Goal: Entertainment & Leisure: Browse casually

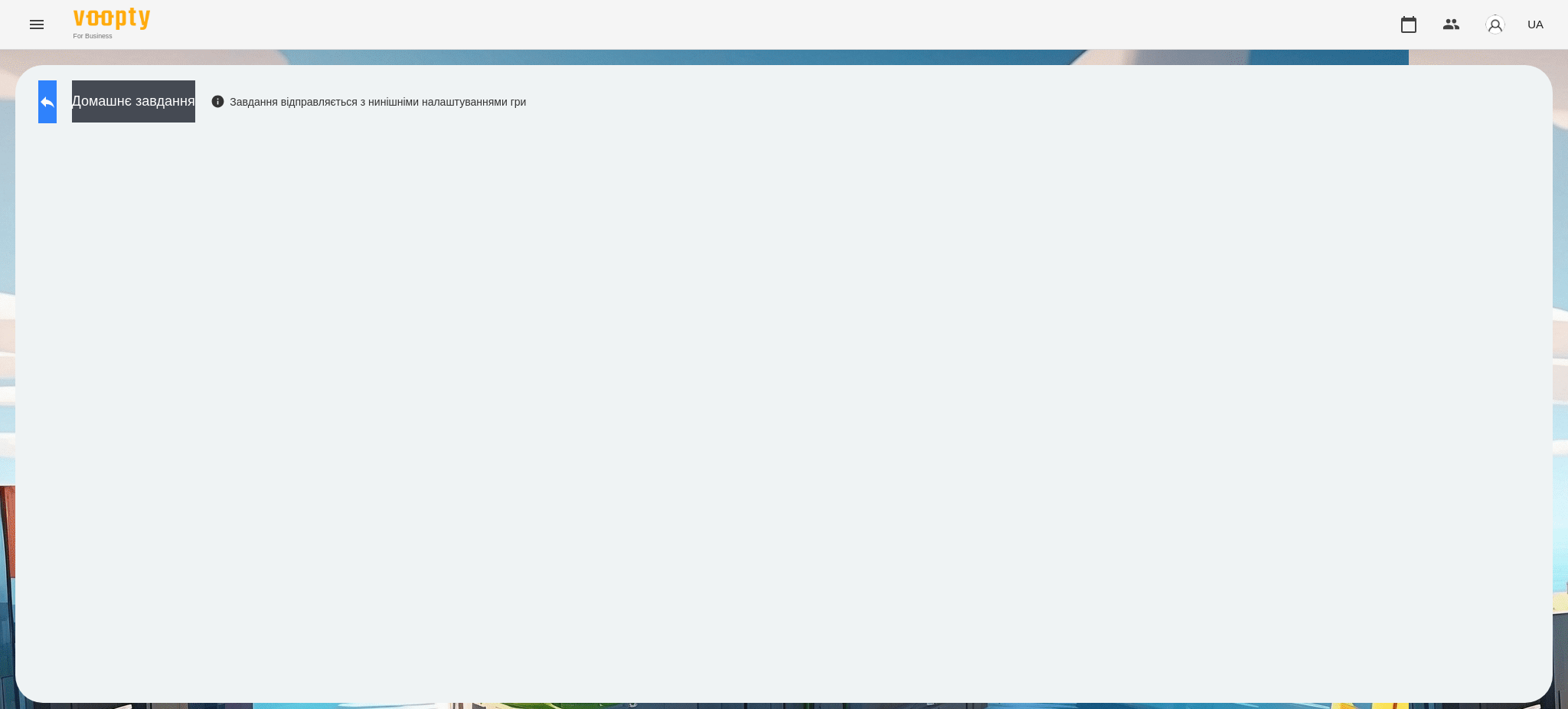
click at [55, 103] on icon at bounding box center [47, 102] width 14 height 11
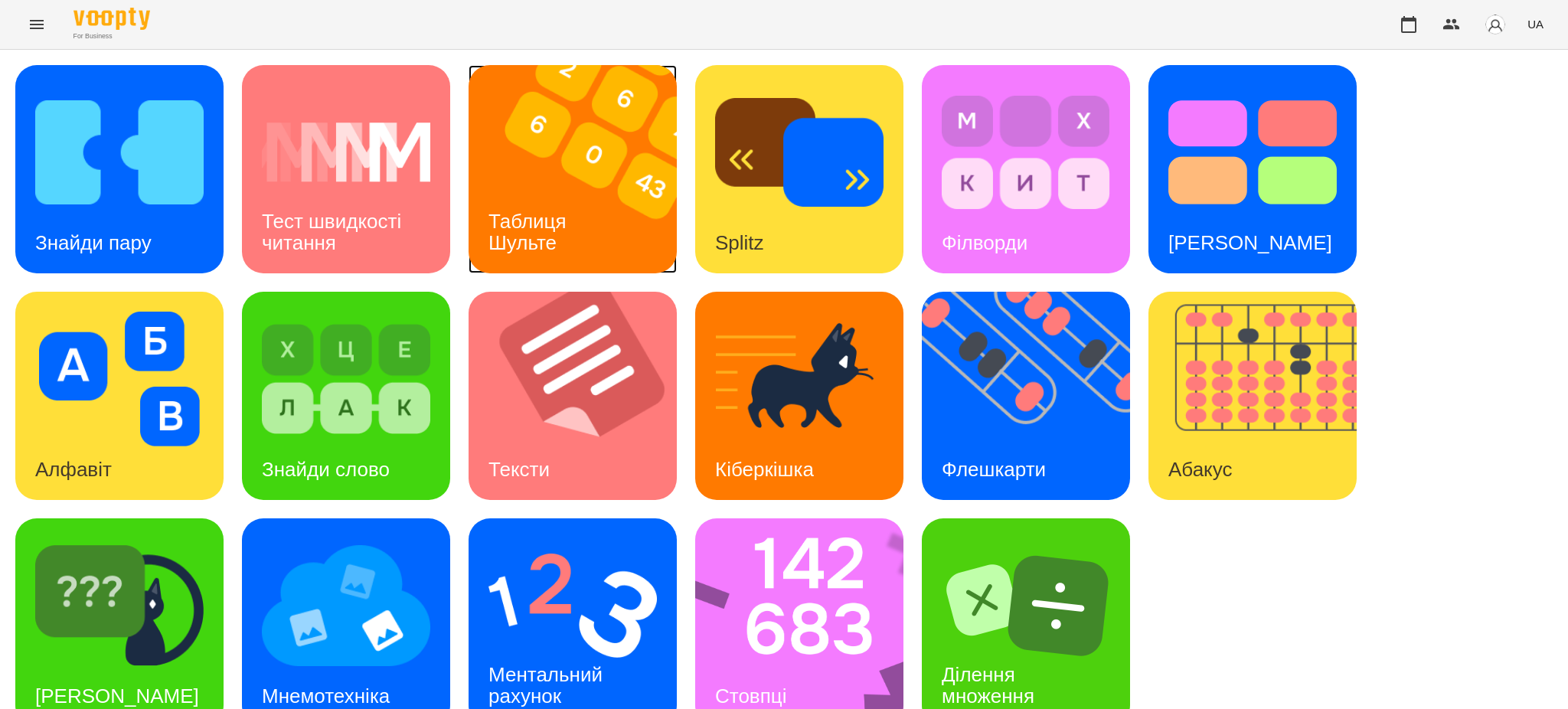
click at [578, 216] on div "Таблиця Шульте" at bounding box center [529, 232] width 124 height 82
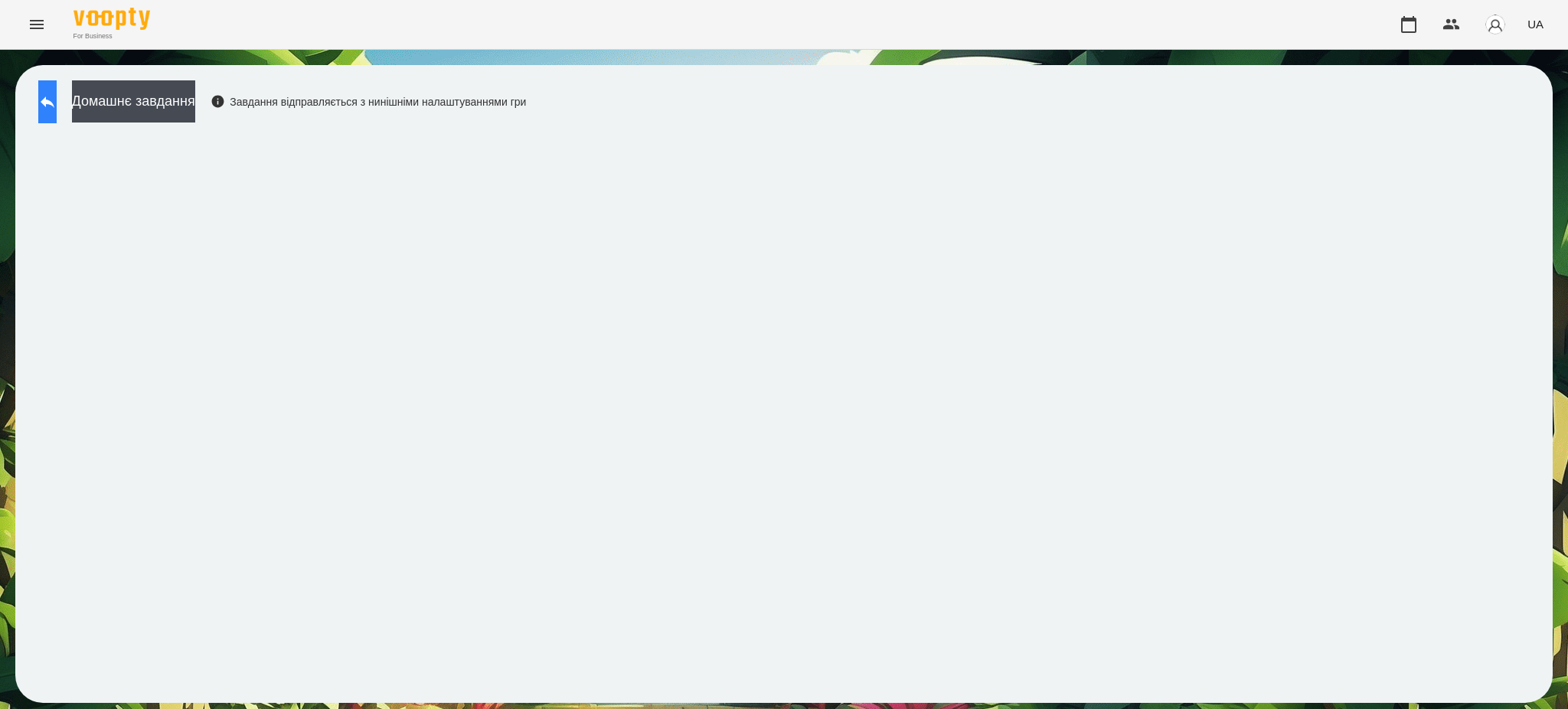
click at [53, 93] on icon at bounding box center [47, 102] width 19 height 19
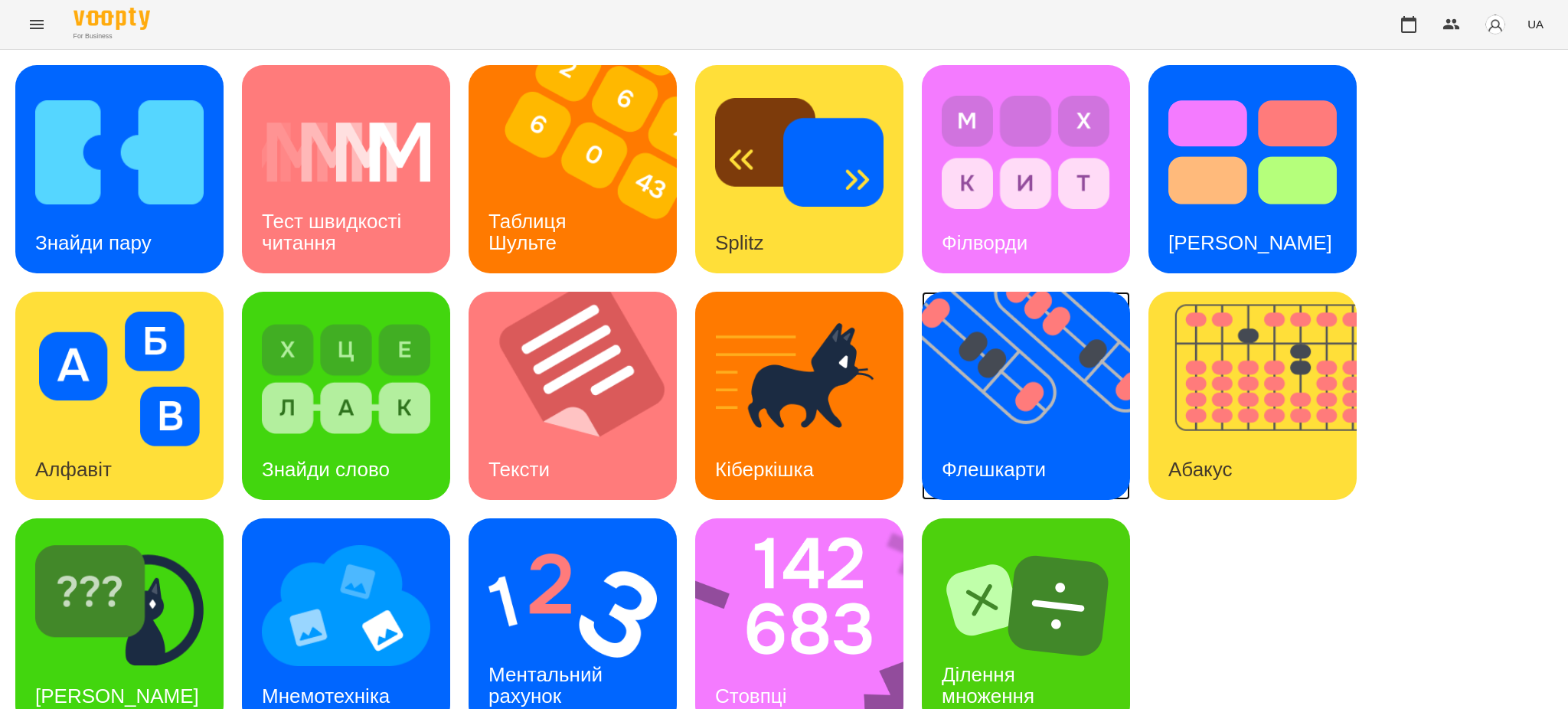
click at [1052, 451] on div "Флешкарти" at bounding box center [993, 469] width 144 height 60
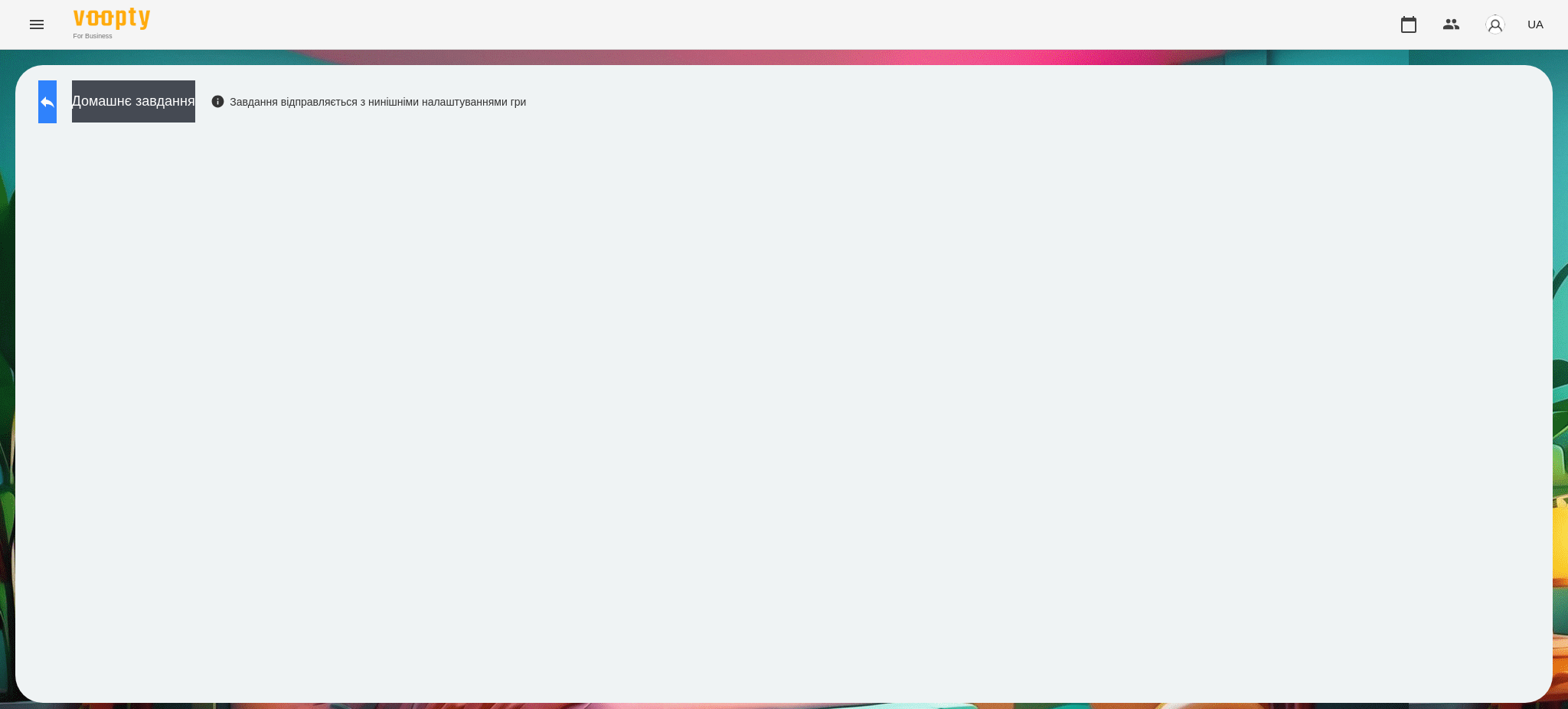
click at [57, 95] on icon at bounding box center [47, 102] width 19 height 19
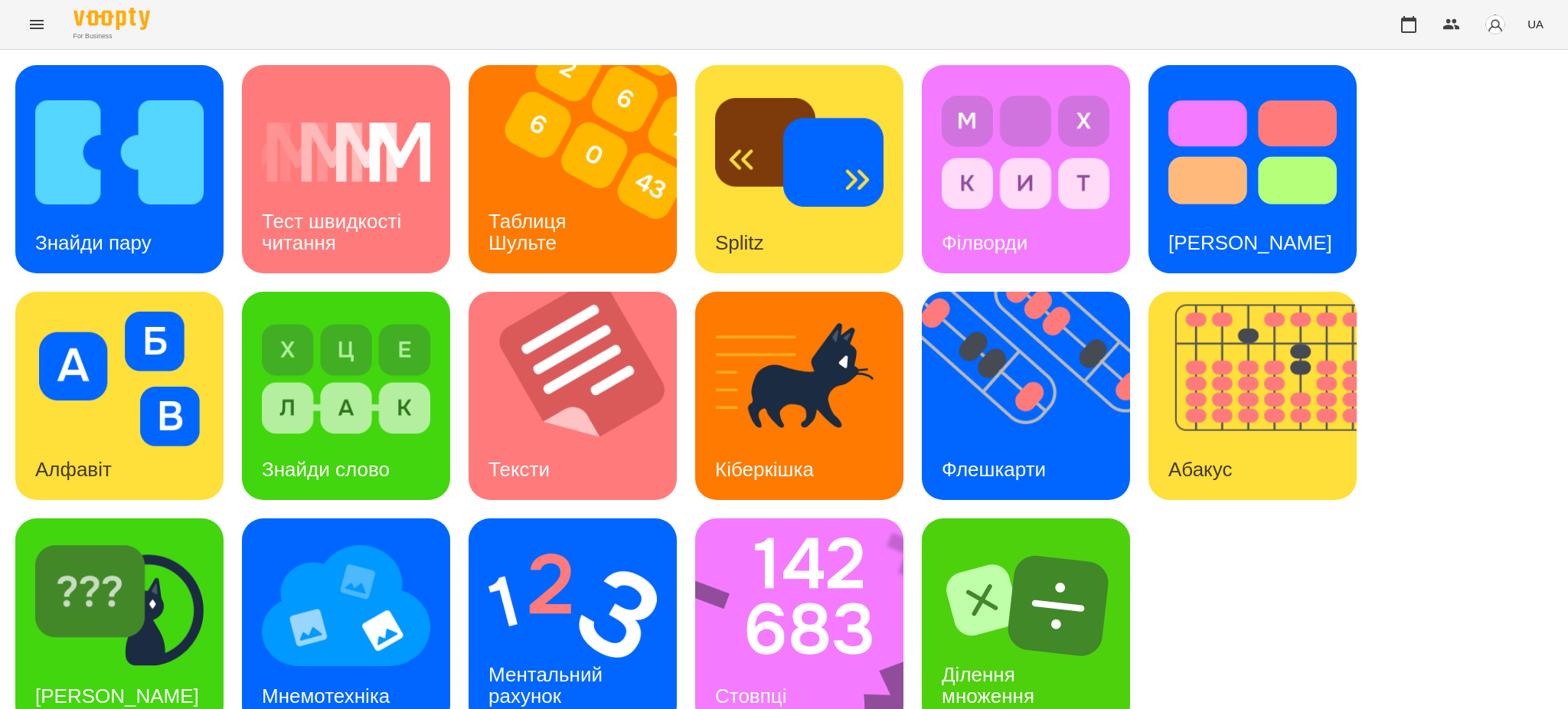
scroll to position [32, 0]
click at [811, 592] on img at bounding box center [809, 623] width 229 height 208
